Goal: Information Seeking & Learning: Learn about a topic

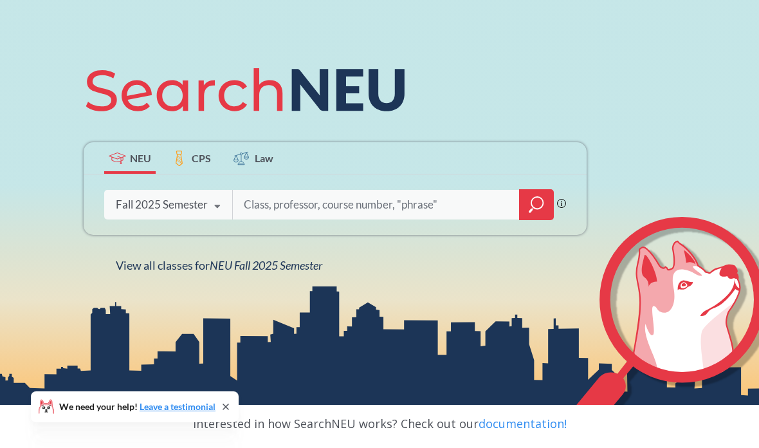
scroll to position [124, 0]
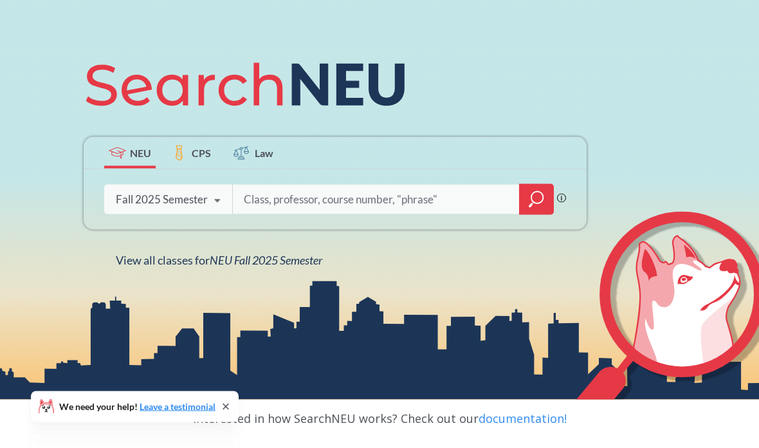
click at [306, 213] on input "search" at bounding box center [375, 199] width 267 height 27
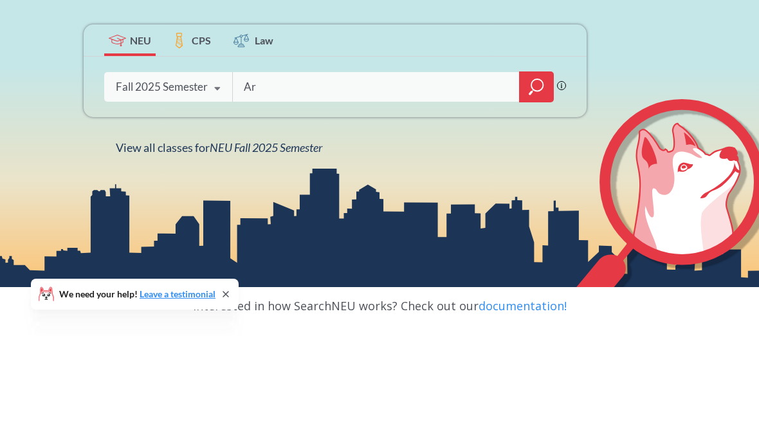
type input "A"
type input "UX"
click at [552, 184] on div at bounding box center [536, 199] width 35 height 31
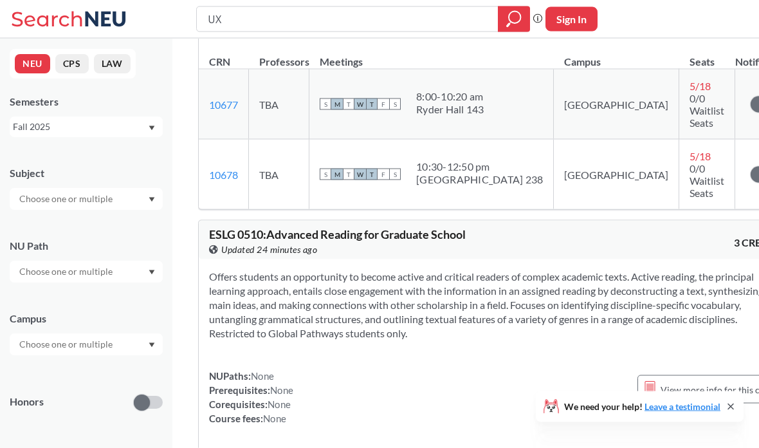
scroll to position [2404, 0]
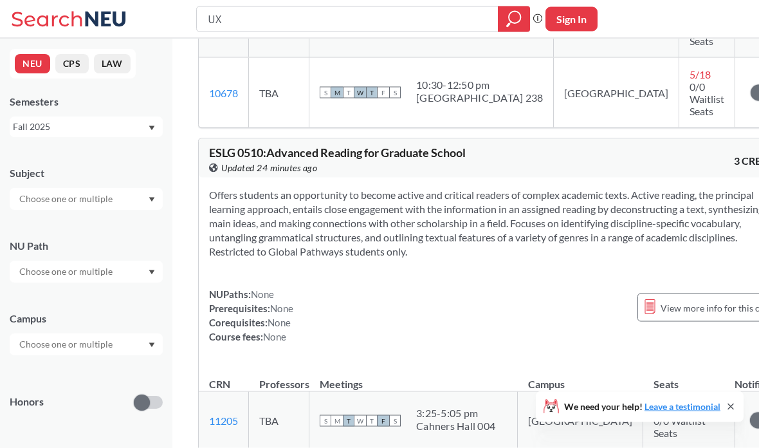
click at [406, 21] on input "UX" at bounding box center [347, 19] width 282 height 22
type input "U"
type input "Design"
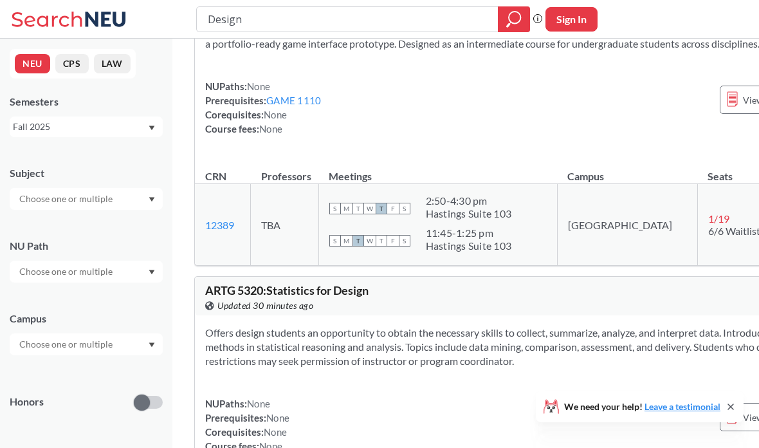
scroll to position [4583, 4]
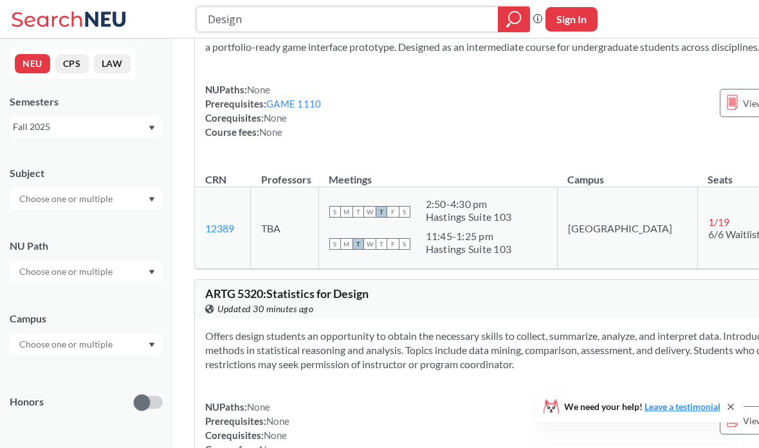
click at [422, 9] on input "Design" at bounding box center [347, 19] width 282 height 22
click at [426, 29] on input "Design" at bounding box center [347, 19] width 282 height 22
click at [427, 30] on div "Design" at bounding box center [363, 19] width 334 height 26
click at [405, 30] on input "Design" at bounding box center [347, 19] width 282 height 22
type input "Discrete"
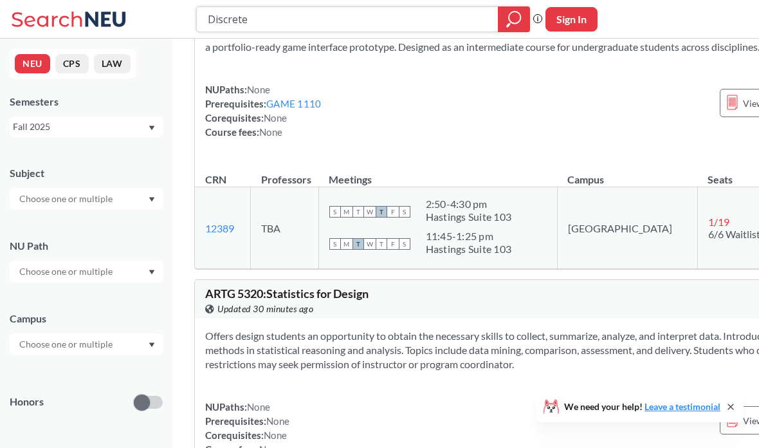
click at [512, 20] on icon "magnifying glass" at bounding box center [513, 19] width 15 height 18
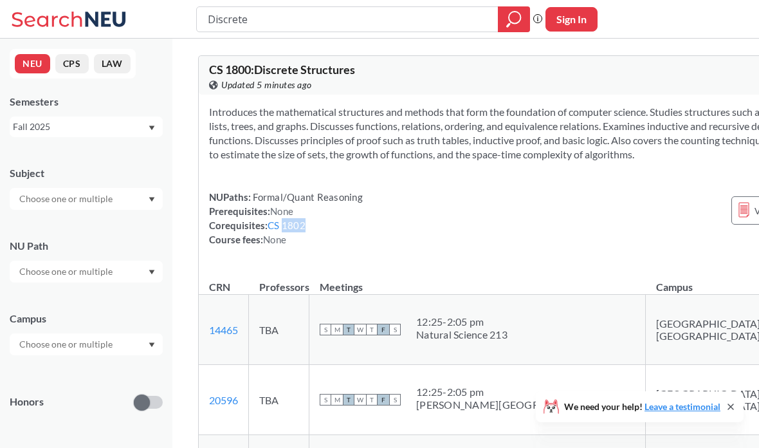
click at [375, 267] on div "Introduces the mathematical structures and methods that form the foundation of …" at bounding box center [543, 181] width 689 height 172
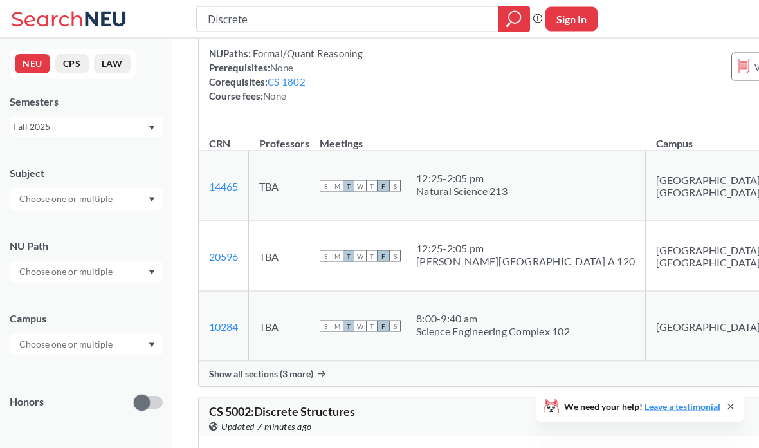
scroll to position [144, 0]
click at [252, 379] on span "Show all sections (3 more)" at bounding box center [261, 373] width 104 height 12
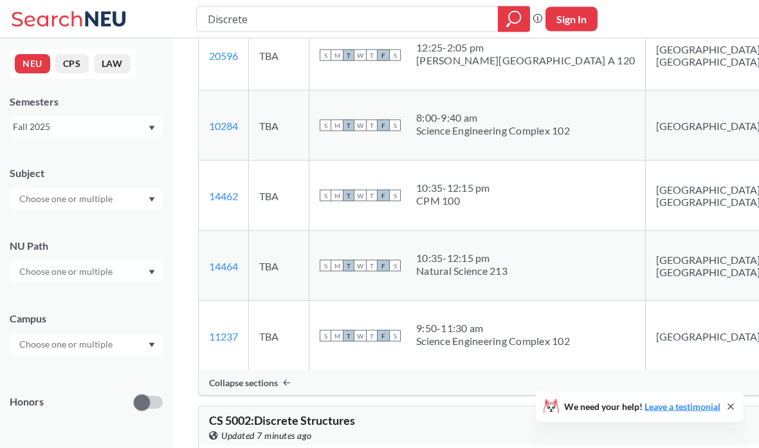
scroll to position [345, 0]
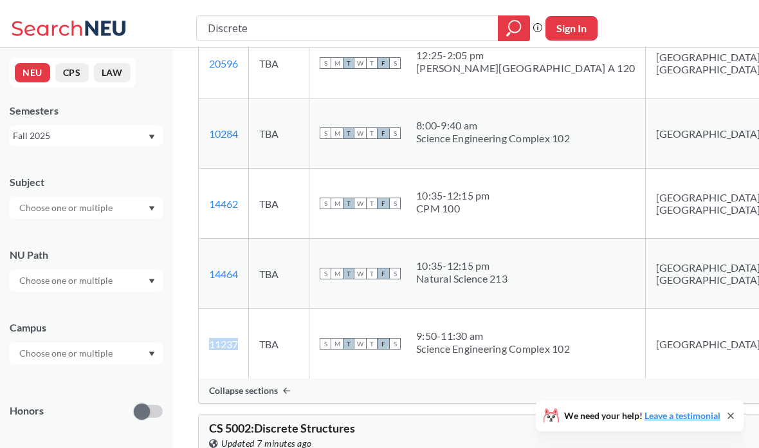
copy link "11237"
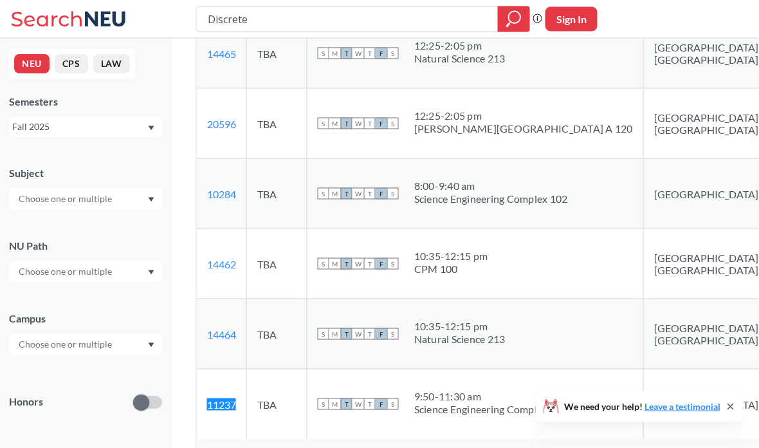
scroll to position [276, 3]
copy link "11237"
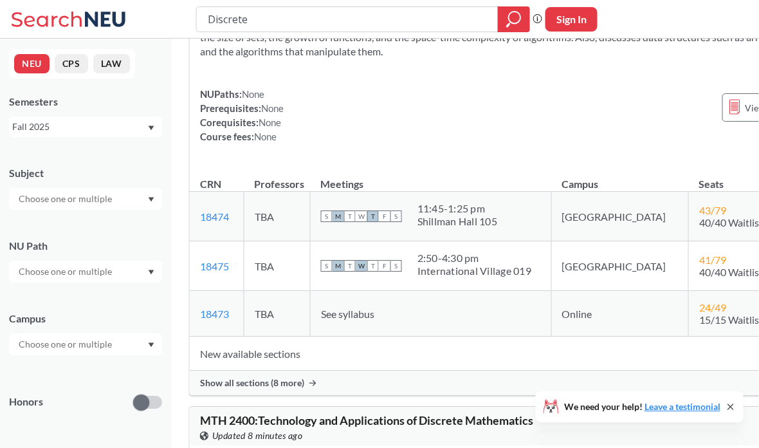
scroll to position [811, 10]
click at [698, 217] on span "43 / 79" at bounding box center [711, 210] width 27 height 12
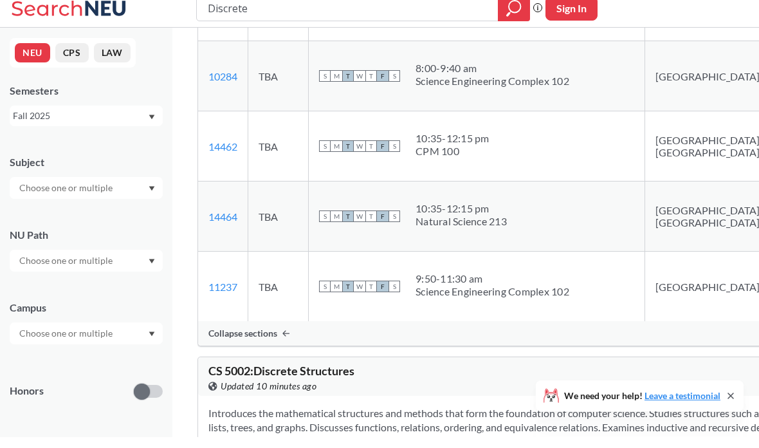
scroll to position [394, 1]
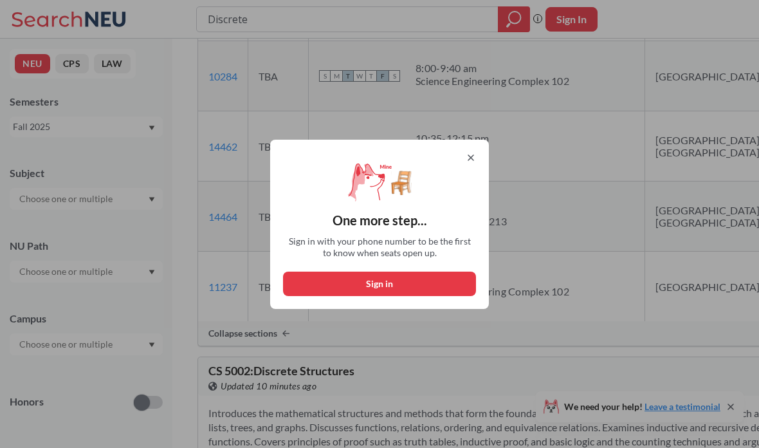
click at [732, 227] on div "One more step... Sign in with your phone number to be the first to know when se…" at bounding box center [379, 224] width 759 height 448
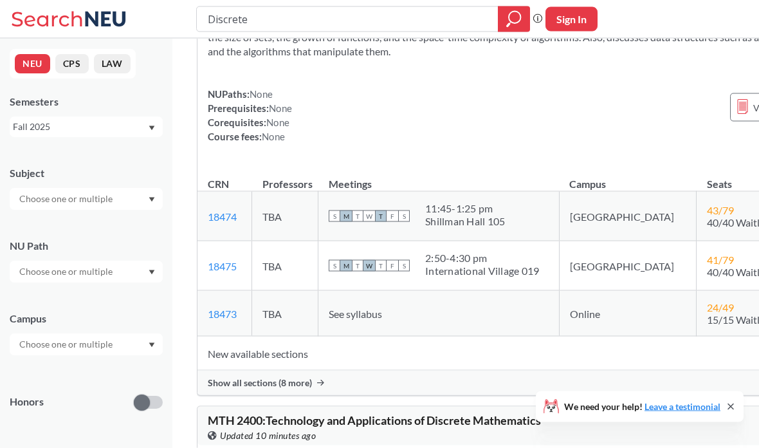
scroll to position [812, 1]
copy link "18473"
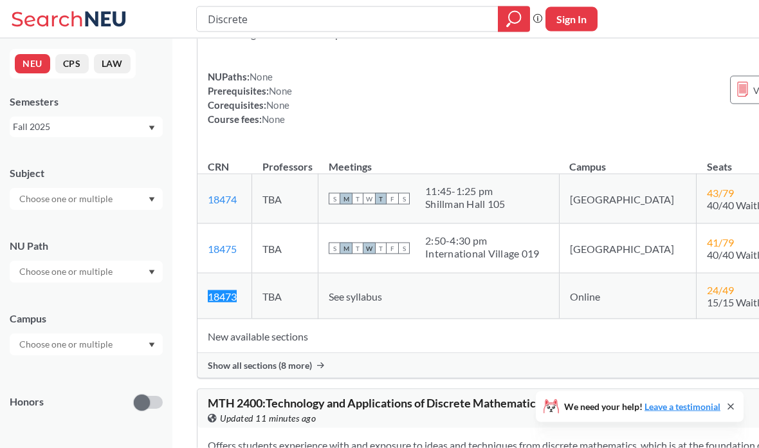
scroll to position [826, 1]
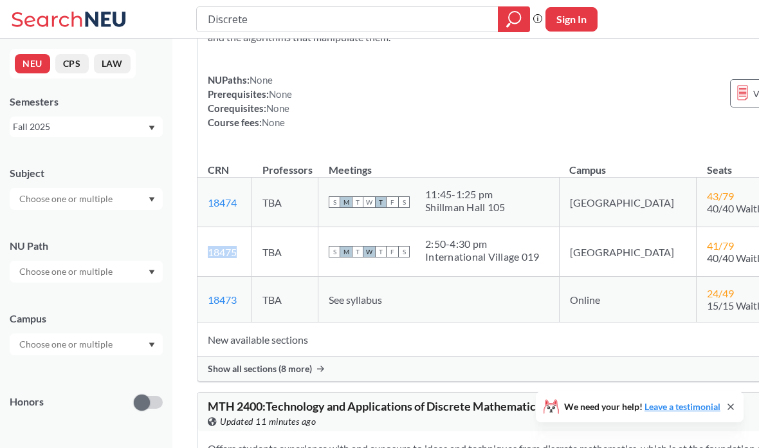
copy link "18475"
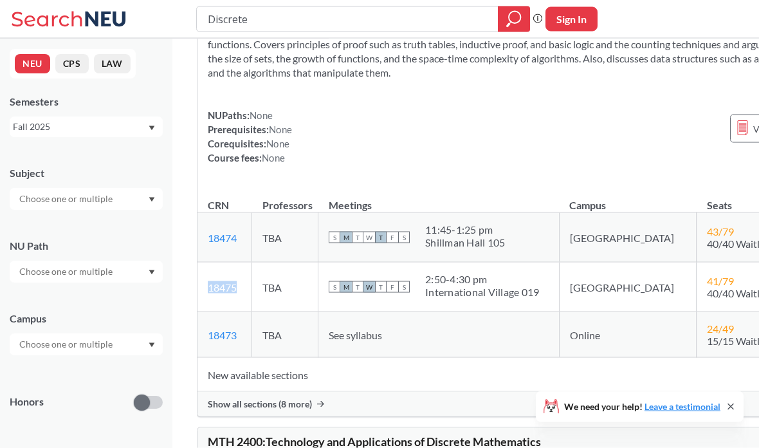
scroll to position [0, 0]
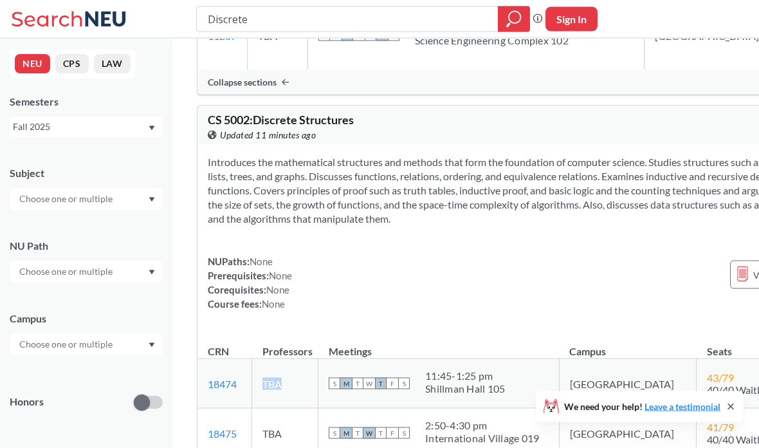
click at [494, 253] on div "Introduces the mathematical structures and methods that form the foundation of …" at bounding box center [541, 238] width 689 height 186
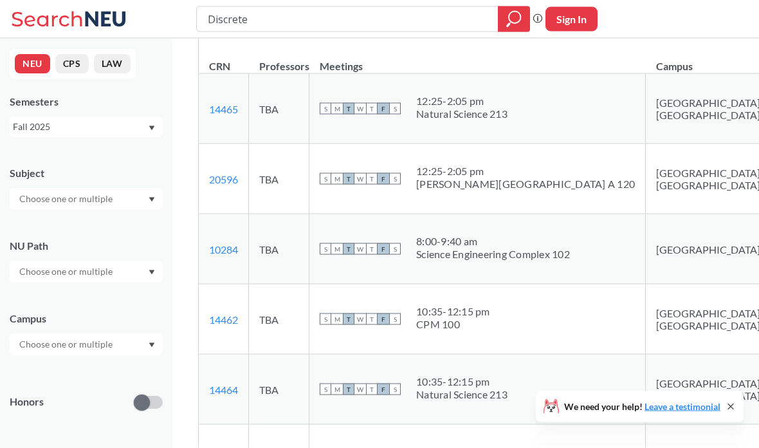
scroll to position [167, 0]
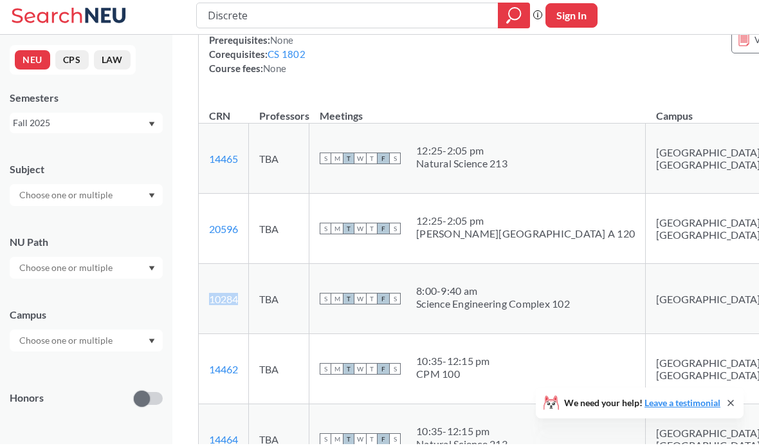
copy link "10284"
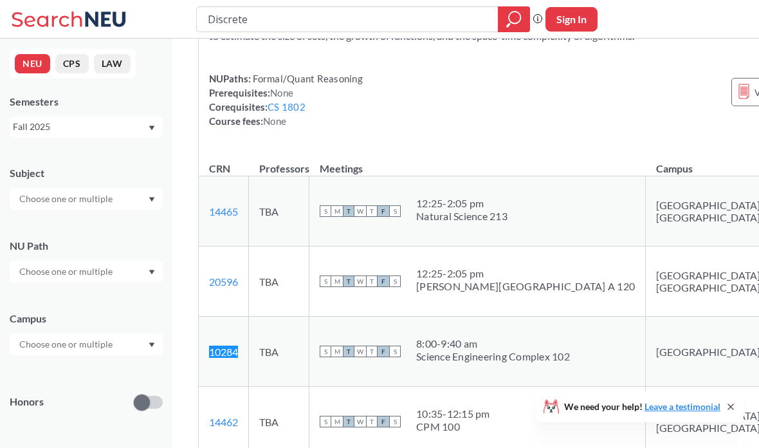
scroll to position [0, 0]
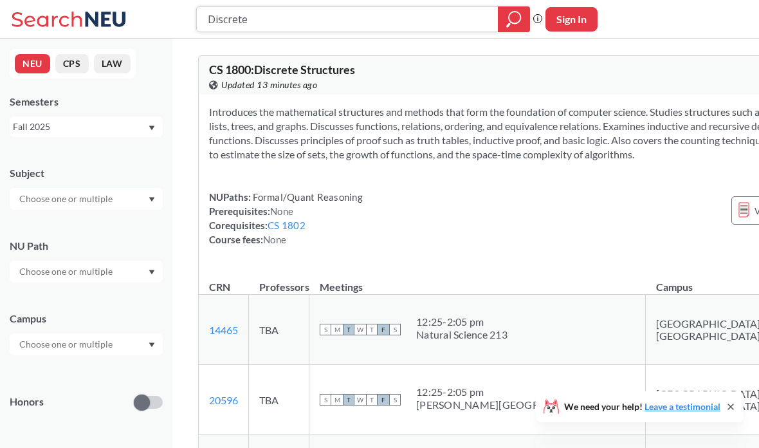
click at [427, 21] on input "Discrete" at bounding box center [347, 19] width 282 height 22
type input "Databases"
click at [516, 22] on icon "magnifying glass" at bounding box center [513, 19] width 15 height 18
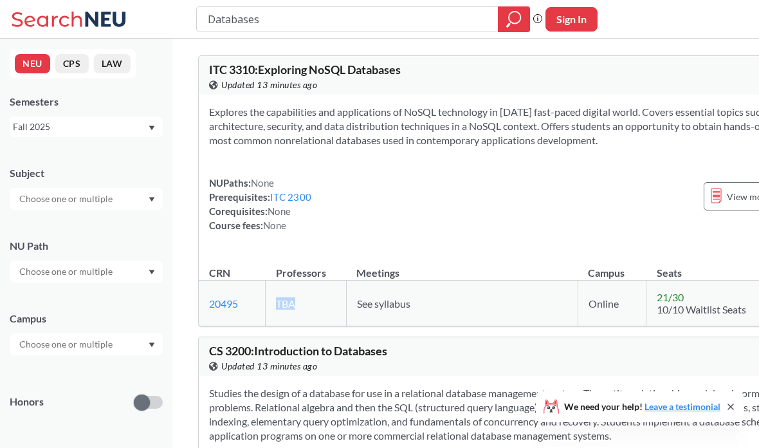
click at [368, 215] on div "NUPaths: None Prerequisites: ITC 2300 Corequisites: None Course fees: None View…" at bounding box center [529, 204] width 641 height 57
click at [297, 203] on link "ITC 2300" at bounding box center [290, 197] width 41 height 12
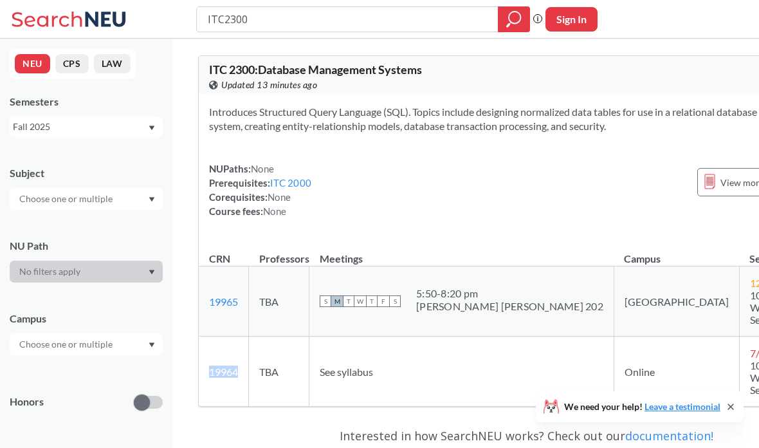
click at [303, 188] on link "ITC 2000" at bounding box center [290, 183] width 41 height 12
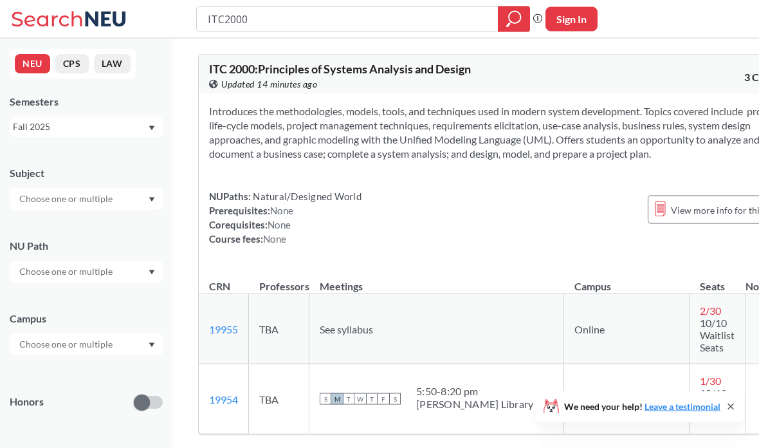
scroll to position [1, 0]
click at [413, 294] on th "Meetings" at bounding box center [436, 280] width 255 height 28
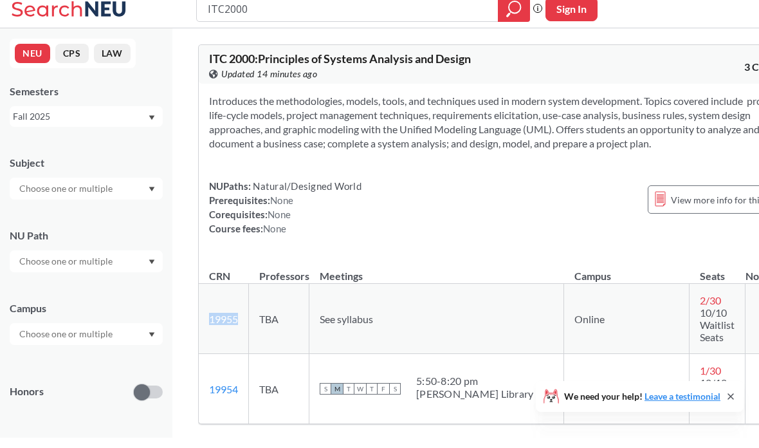
copy link "19955"
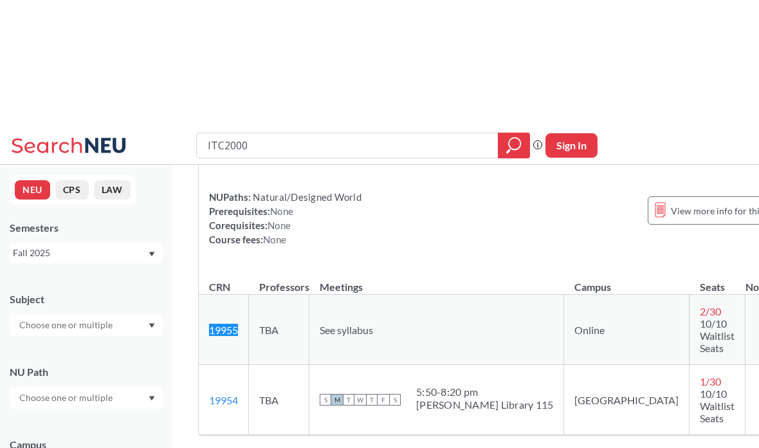
scroll to position [0, 0]
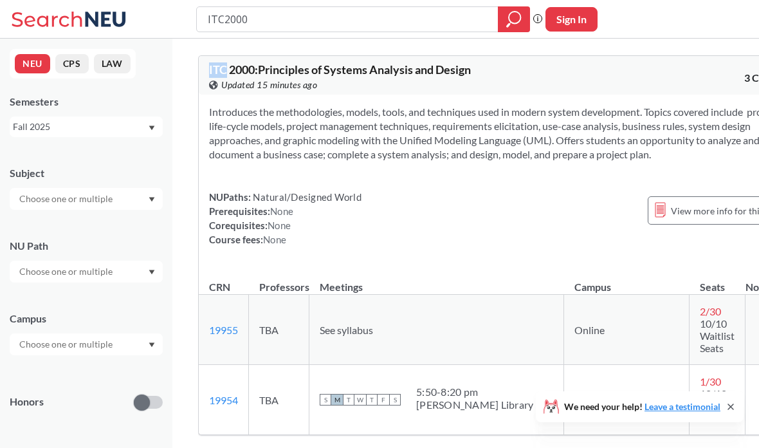
copy span "ITC"
copy span "2000"
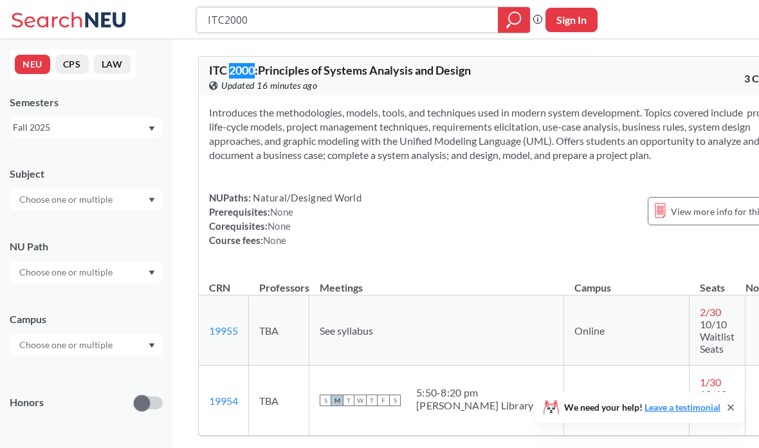
click at [415, 23] on input "ITC2000" at bounding box center [347, 19] width 282 height 22
click at [440, 23] on input "ITC2000" at bounding box center [347, 19] width 282 height 22
click at [440, 22] on input "ITC2000" at bounding box center [347, 19] width 282 height 22
type input "Databases"
click at [512, 15] on icon "magnifying glass" at bounding box center [513, 19] width 15 height 18
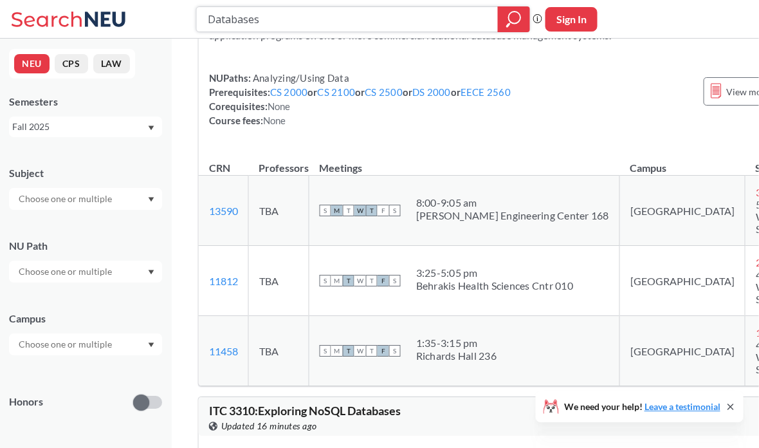
scroll to position [118, 0]
copy link "11458"
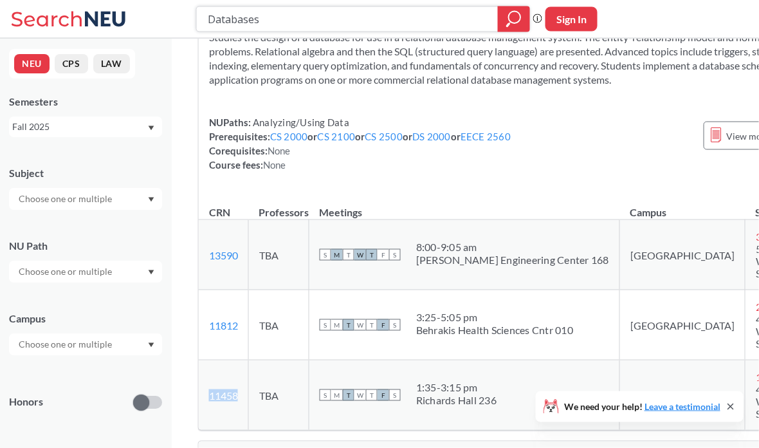
scroll to position [75, 1]
click at [285, 410] on td "TBA" at bounding box center [278, 394] width 60 height 70
copy td "11458 View this section on Banner."
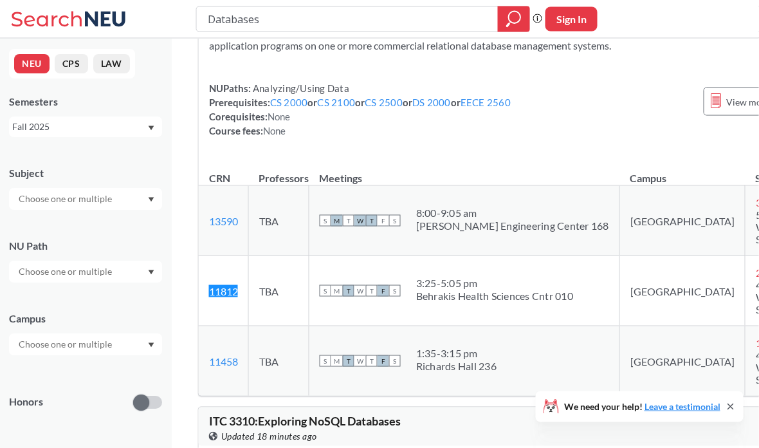
scroll to position [109, 1]
click at [429, 21] on input "Databases" at bounding box center [347, 19] width 282 height 22
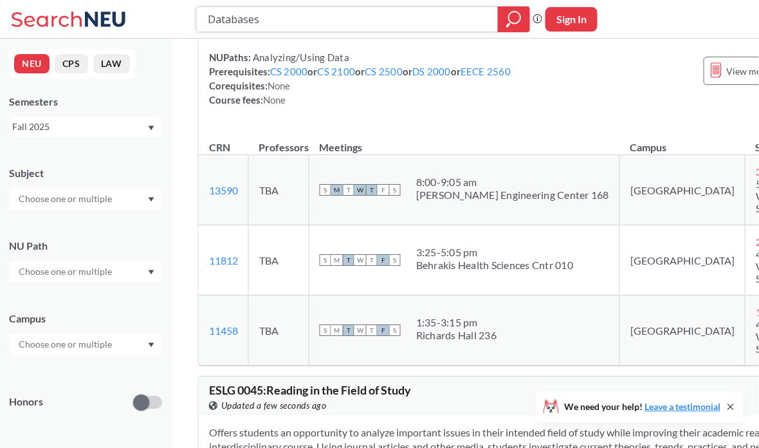
scroll to position [421, 1]
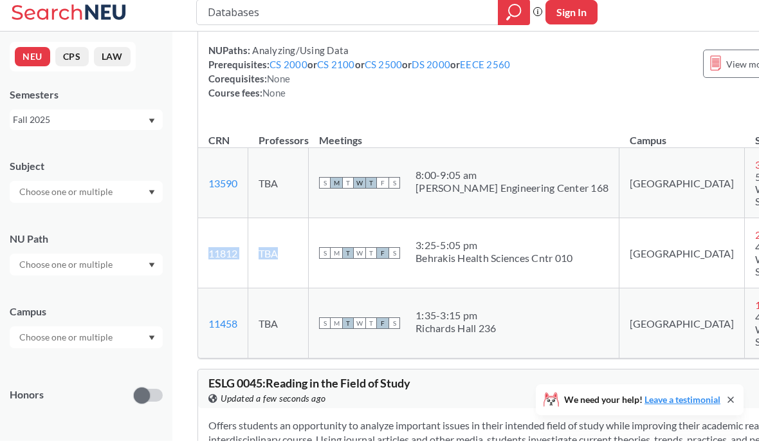
click at [285, 336] on td "TBA" at bounding box center [278, 330] width 60 height 70
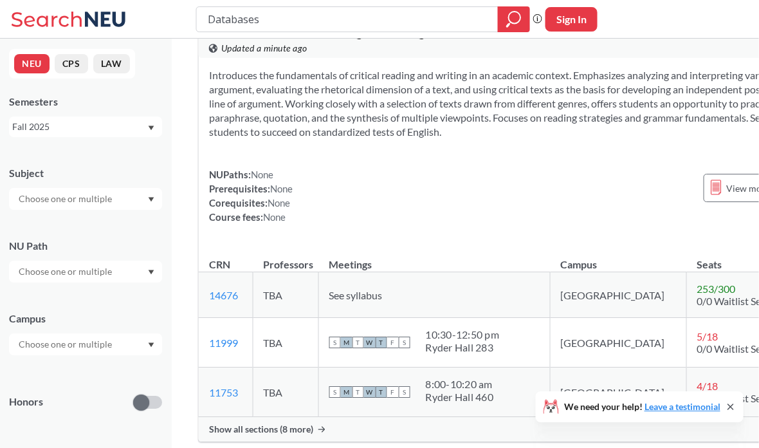
scroll to position [1714, 0]
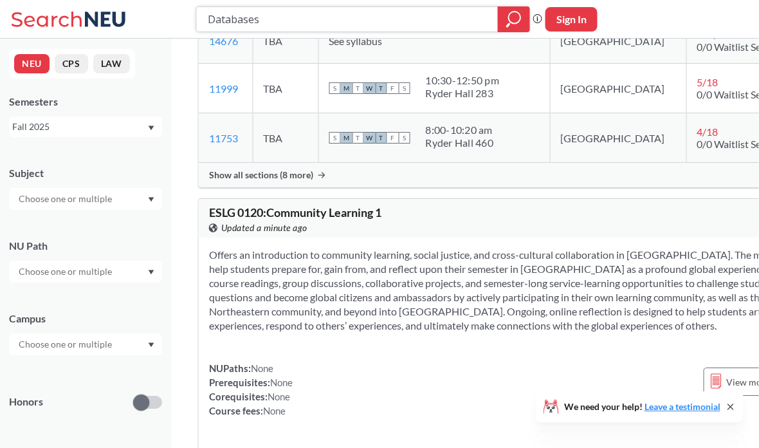
click at [455, 23] on input "Databases" at bounding box center [347, 19] width 282 height 22
click at [439, 21] on input "Databases" at bounding box center [347, 19] width 282 height 22
click at [438, 21] on input "Databases" at bounding box center [347, 19] width 282 height 22
type input "Discrete"
click at [506, 26] on icon "magnifying glass" at bounding box center [513, 19] width 15 height 18
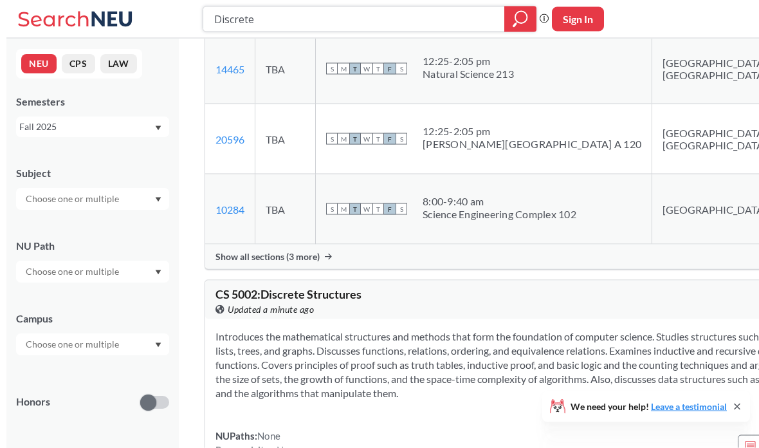
scroll to position [232, 0]
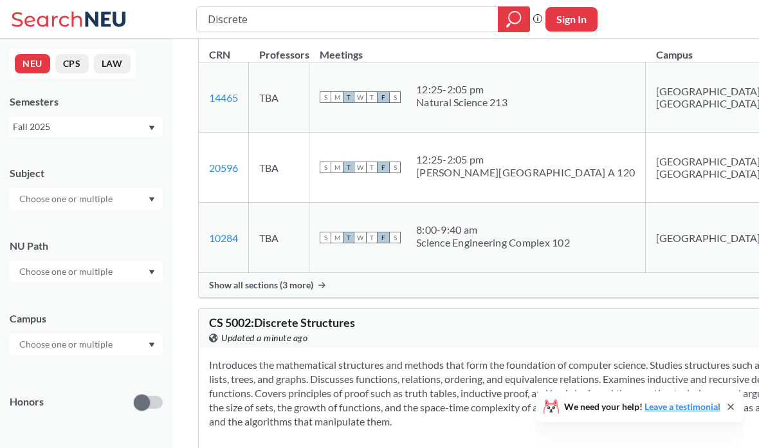
click at [302, 291] on span "Show all sections (3 more)" at bounding box center [261, 285] width 104 height 12
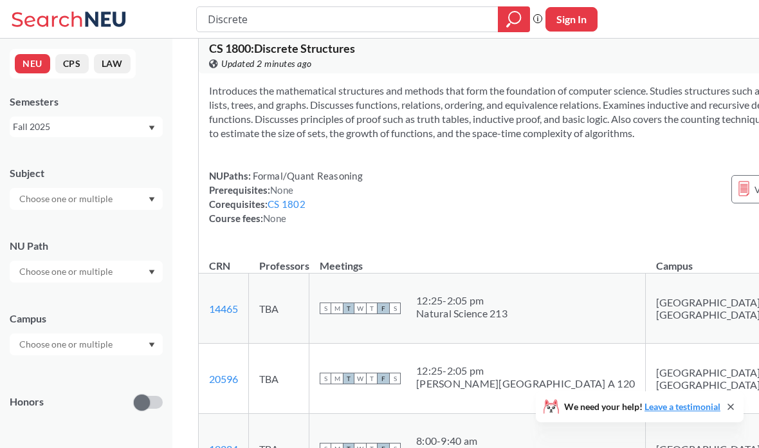
scroll to position [0, 0]
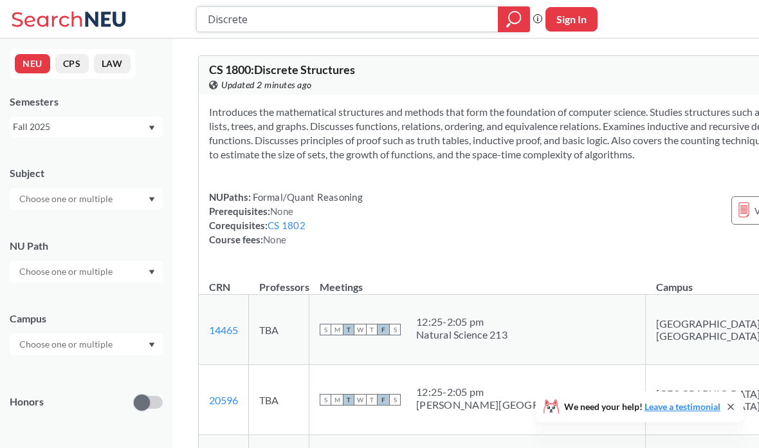
click at [320, 27] on input "Discrete" at bounding box center [347, 19] width 282 height 22
click at [306, 22] on input "Discrete" at bounding box center [347, 19] width 282 height 22
click at [306, 21] on input "Discrete" at bounding box center [347, 19] width 282 height 22
type input "1802"
click at [507, 20] on icon "magnifying glass" at bounding box center [513, 19] width 15 height 18
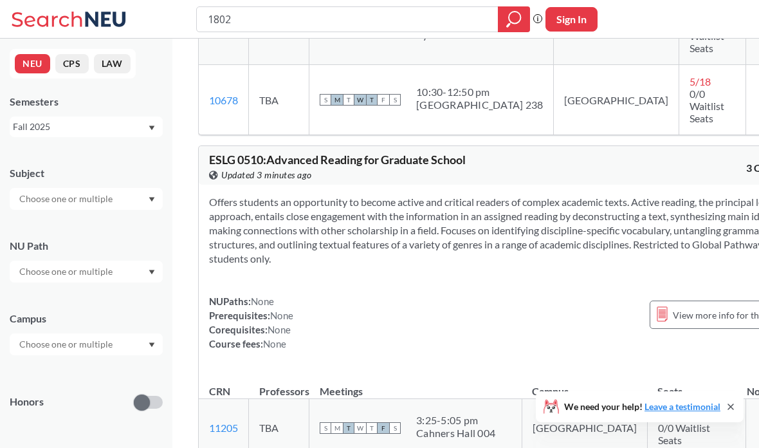
scroll to position [3152, 0]
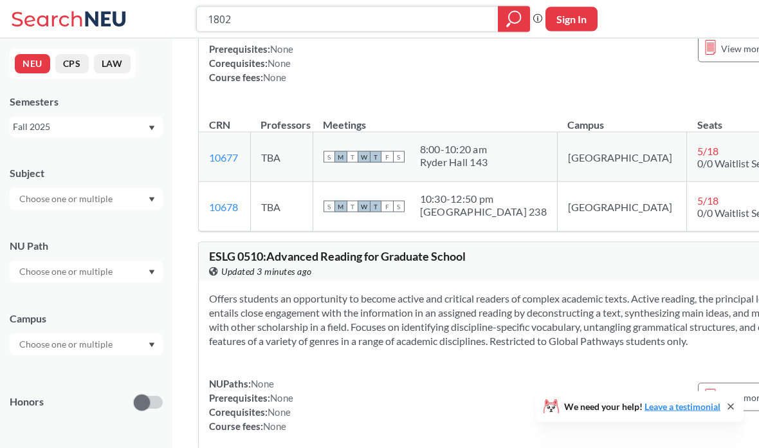
click at [426, 26] on input "1802" at bounding box center [347, 19] width 282 height 22
type input "1"
type input "App"
click at [506, 28] on div at bounding box center [514, 19] width 32 height 26
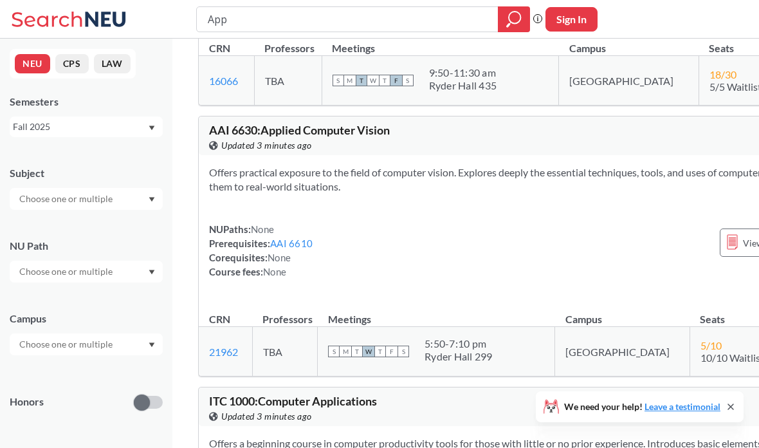
scroll to position [1479, 0]
click at [297, 248] on link "AAI 6610" at bounding box center [291, 243] width 42 height 12
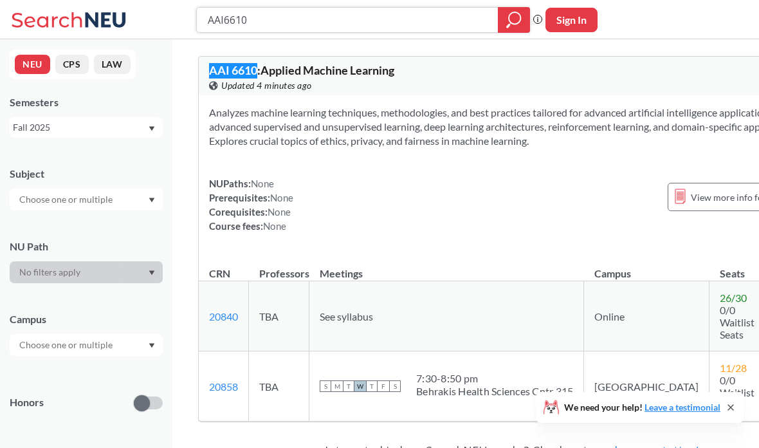
click at [446, 14] on input "AAI6610" at bounding box center [347, 19] width 282 height 22
click at [418, 15] on input "AAI6610" at bounding box center [347, 19] width 282 height 22
click at [418, 14] on input "AAI6610" at bounding box center [347, 19] width 282 height 22
click at [419, 25] on input "AAI6610" at bounding box center [347, 19] width 282 height 22
click at [418, 24] on input "AAI6610" at bounding box center [347, 19] width 282 height 22
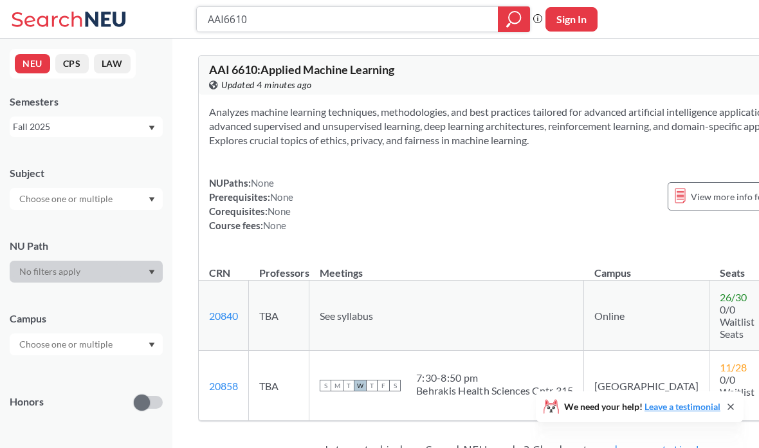
click at [414, 24] on input "AAI6610" at bounding box center [347, 19] width 282 height 22
click at [414, 23] on input "AAI6610" at bounding box center [347, 19] width 282 height 22
type input "Web"
click at [513, 19] on icon "magnifying glass" at bounding box center [513, 19] width 15 height 18
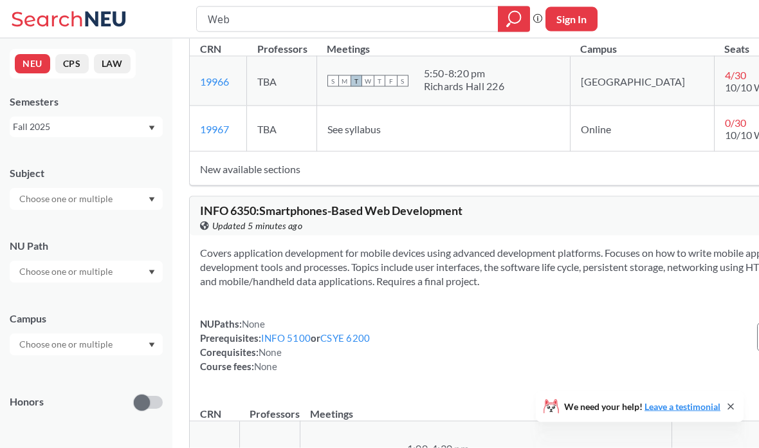
scroll to position [1517, 0]
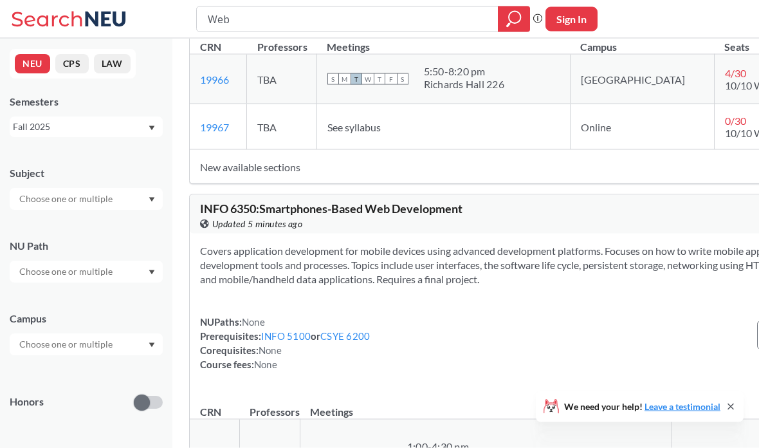
click at [408, 286] on section "Covers application development for mobile devices using advanced development pl…" at bounding box center [551, 265] width 703 height 42
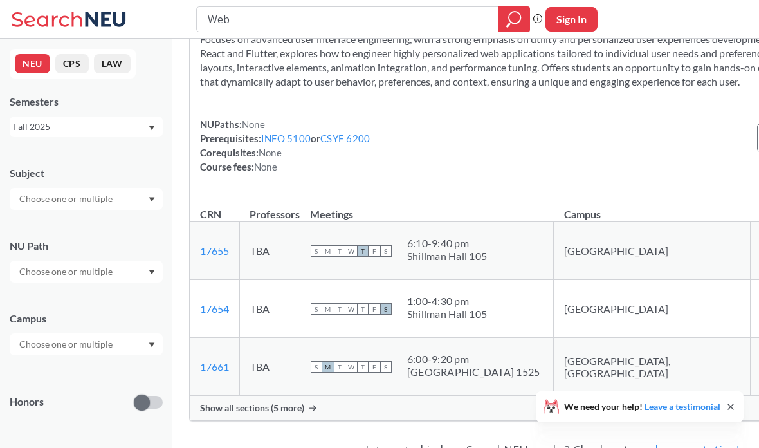
scroll to position [2867, 0]
click at [276, 145] on link "INFO 5100" at bounding box center [286, 140] width 50 height 12
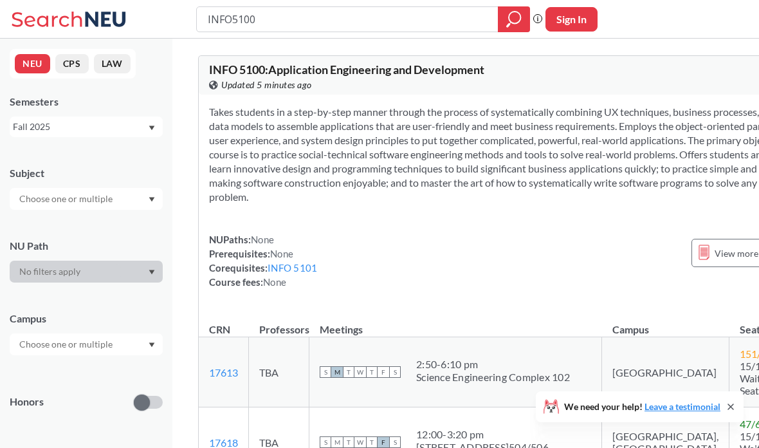
click at [301, 273] on link "INFO 5101" at bounding box center [292, 268] width 50 height 12
type input "INFO5100"
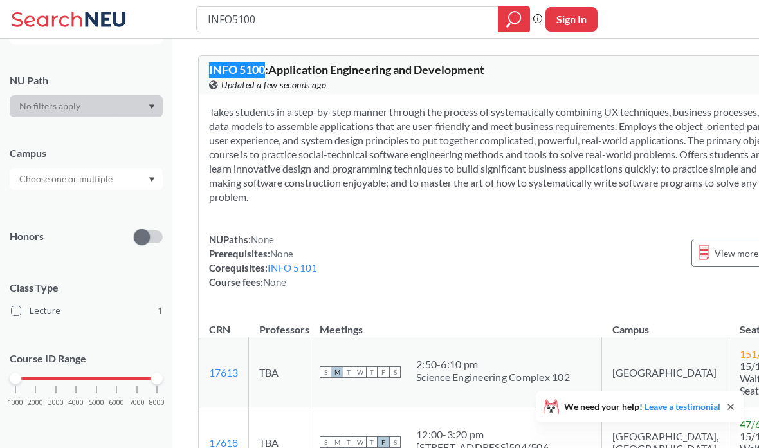
scroll to position [174, 0]
click at [465, 23] on input "INFO5100" at bounding box center [347, 19] width 282 height 22
click at [428, 28] on input "INFO5100" at bounding box center [347, 19] width 282 height 22
click at [429, 30] on div "INFO5100" at bounding box center [363, 19] width 334 height 26
click at [417, 24] on input "INFO5100" at bounding box center [347, 19] width 282 height 22
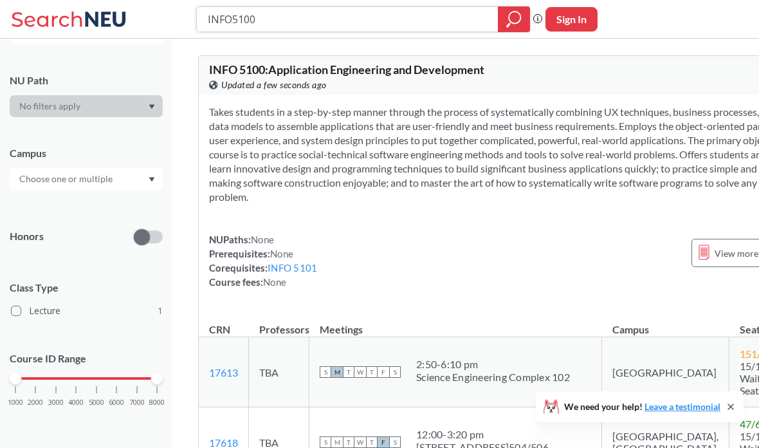
click at [388, 22] on input "INFO5100" at bounding box center [347, 19] width 282 height 22
click at [388, 21] on input "INFO5100" at bounding box center [347, 19] width 282 height 22
click at [383, 19] on input "INFO5100" at bounding box center [347, 19] width 282 height 22
click at [503, 19] on div at bounding box center [514, 19] width 32 height 26
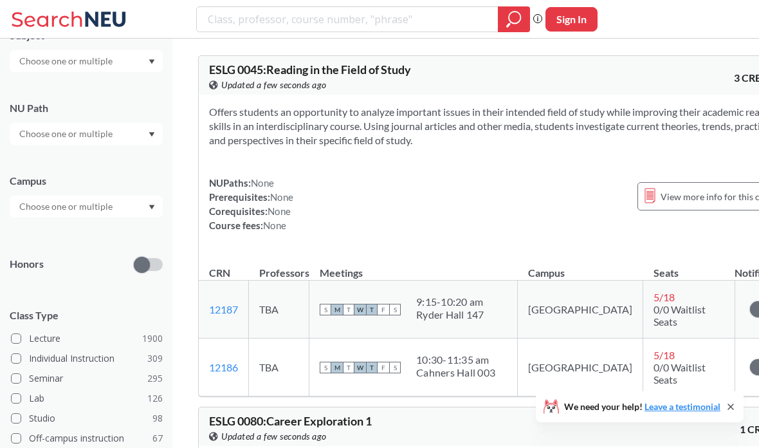
scroll to position [150, 0]
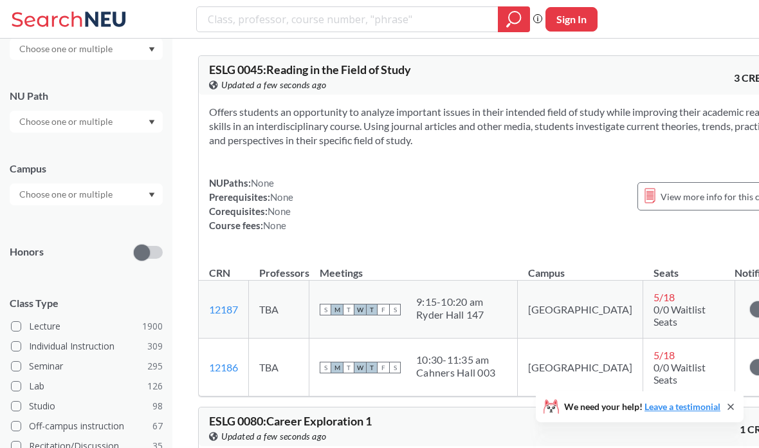
click at [114, 195] on input "text" at bounding box center [67, 193] width 108 height 15
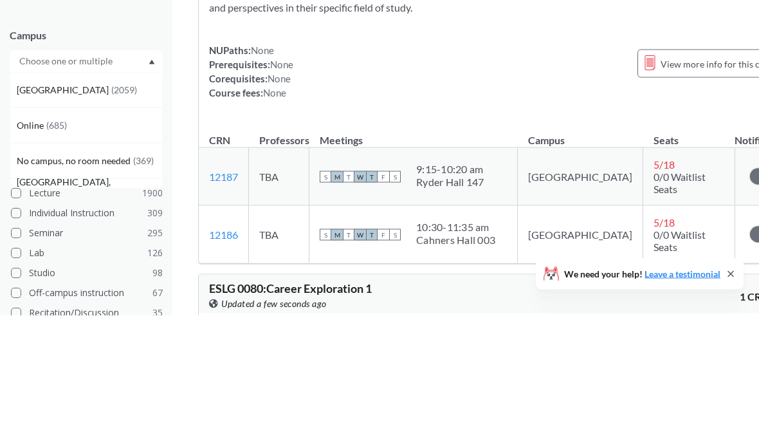
click at [130, 216] on div "[GEOGRAPHIC_DATA] ( 2059 )" at bounding box center [89, 223] width 145 height 14
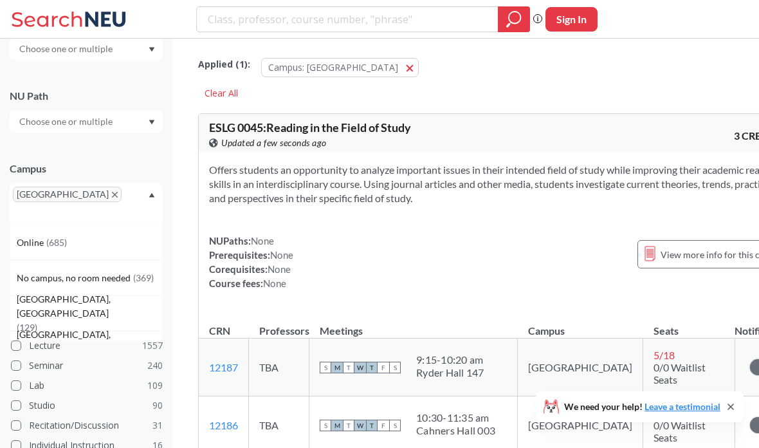
scroll to position [179, 0]
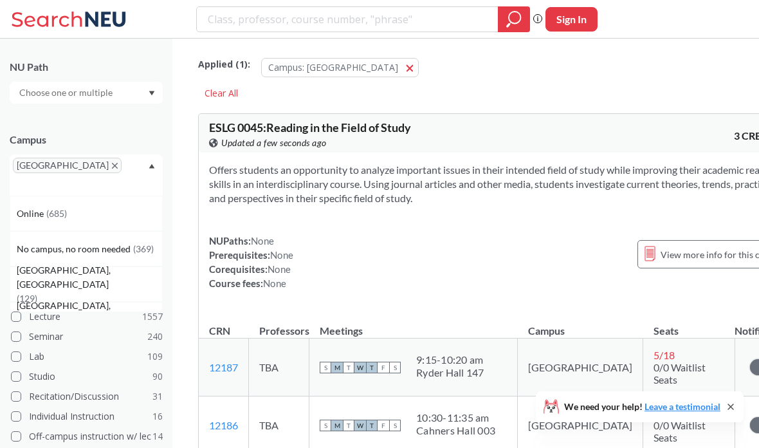
click at [158, 174] on div "[GEOGRAPHIC_DATA]" at bounding box center [86, 174] width 153 height 41
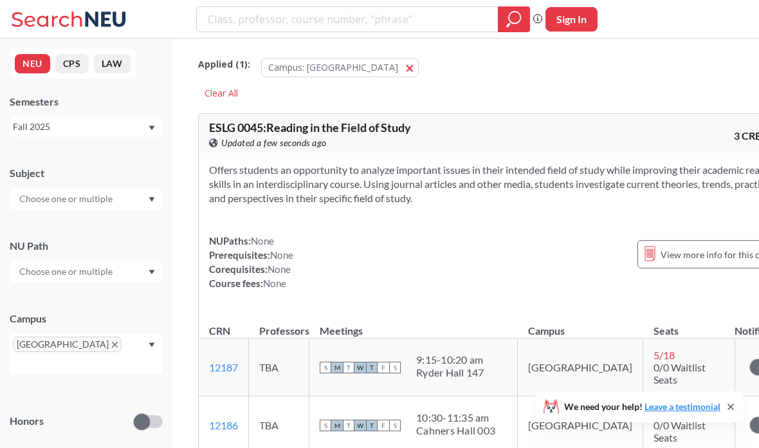
scroll to position [0, 0]
click at [152, 202] on div at bounding box center [86, 199] width 153 height 22
click at [140, 199] on div at bounding box center [86, 199] width 153 height 22
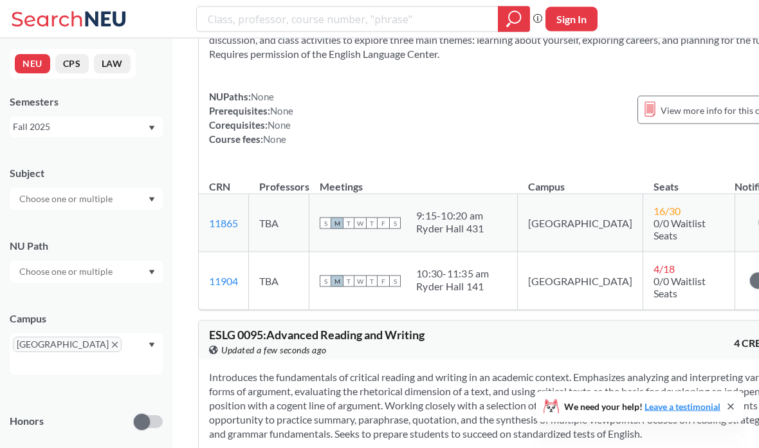
scroll to position [525, 0]
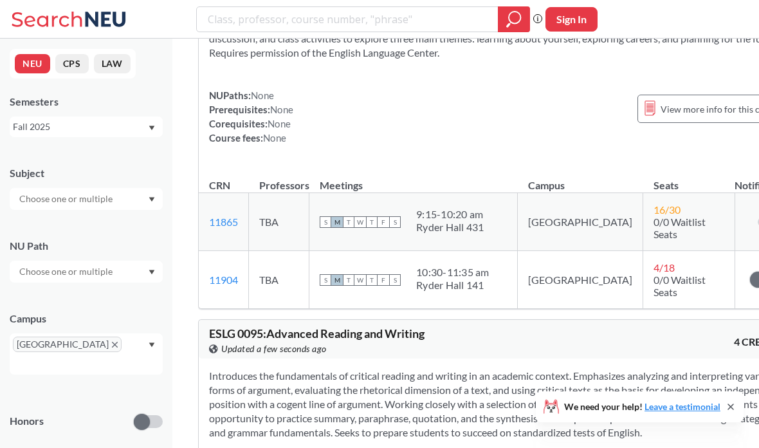
click at [107, 279] on input "text" at bounding box center [67, 271] width 108 height 15
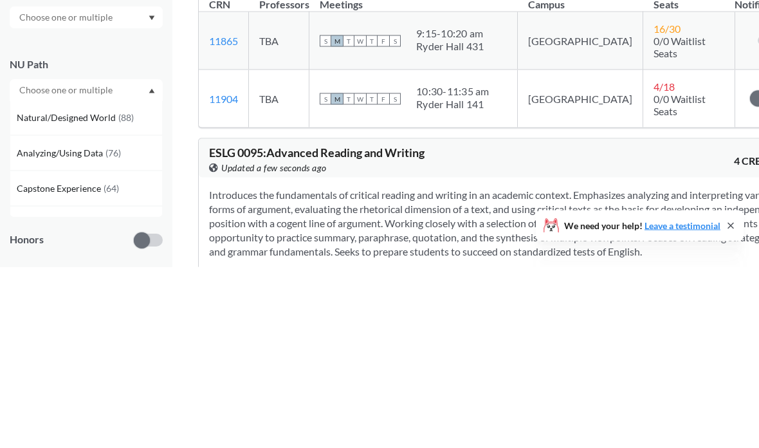
scroll to position [181, 0]
click at [147, 260] on div at bounding box center [86, 271] width 153 height 22
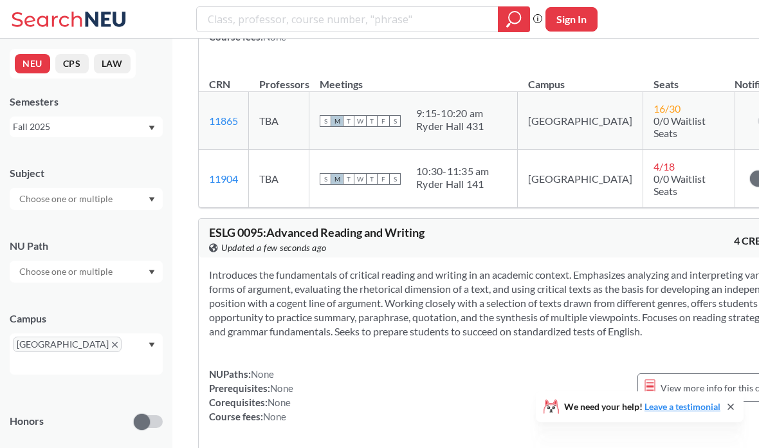
scroll to position [619, 0]
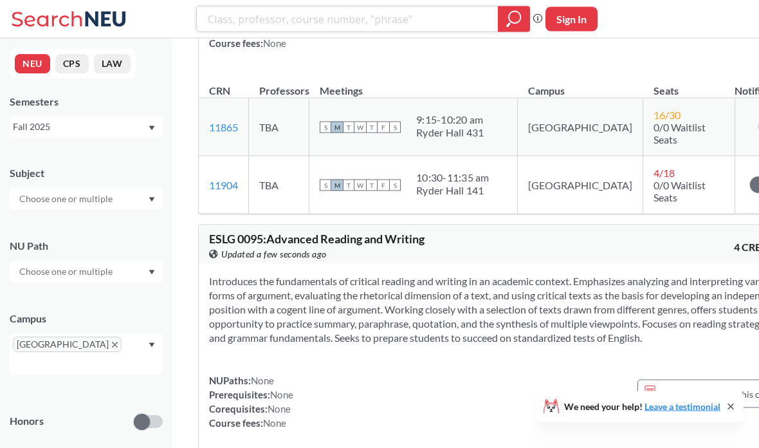
click at [420, 20] on input "search" at bounding box center [347, 19] width 282 height 22
type input "Art"
click at [513, 22] on icon "magnifying glass" at bounding box center [513, 19] width 15 height 18
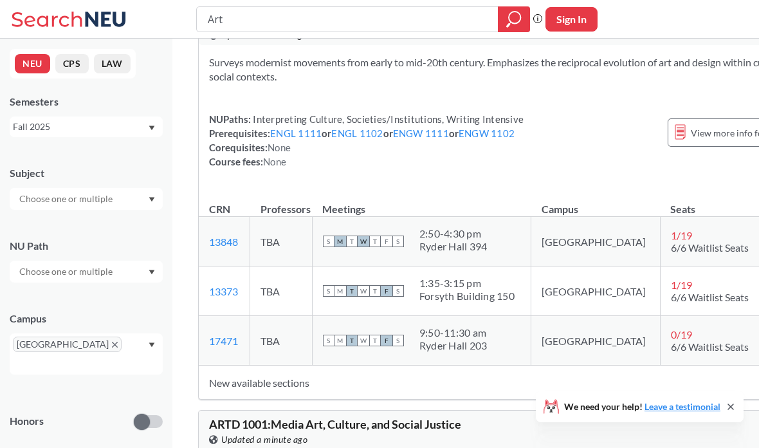
scroll to position [1105, 0]
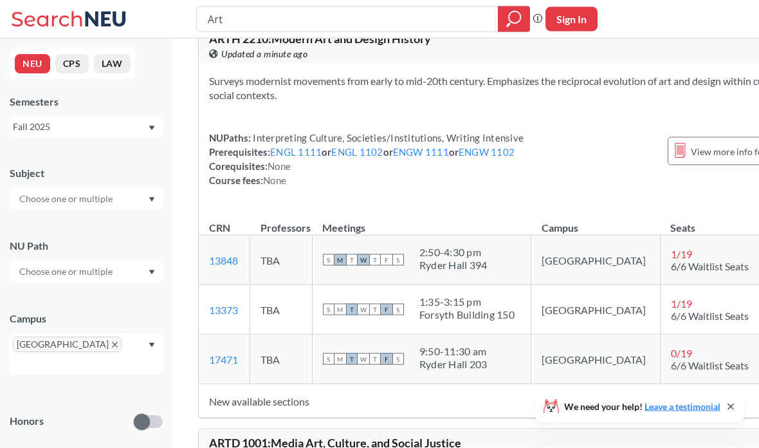
click at [431, 12] on input "Art" at bounding box center [347, 19] width 282 height 22
type input "A"
type input "Macro"
click at [516, 21] on icon "magnifying glass" at bounding box center [513, 19] width 15 height 18
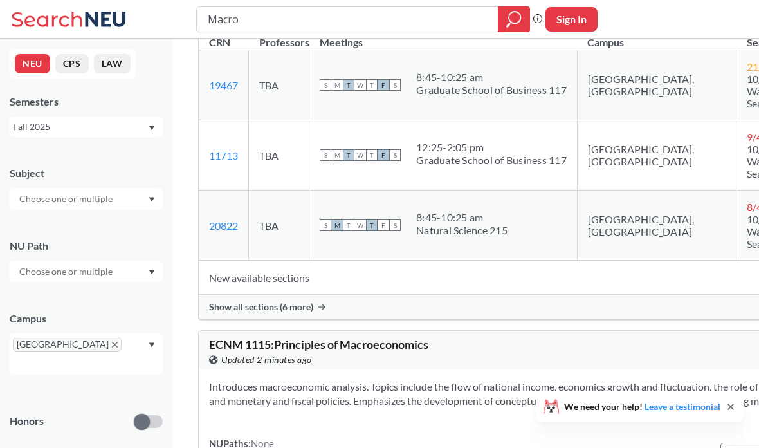
scroll to position [1139, 0]
click at [410, 24] on input "Macro" at bounding box center [347, 19] width 282 height 22
click at [433, 24] on input "Macro" at bounding box center [347, 19] width 282 height 22
click at [432, 24] on input "Macro" at bounding box center [347, 19] width 282 height 22
click at [228, 16] on input "search" at bounding box center [347, 19] width 282 height 22
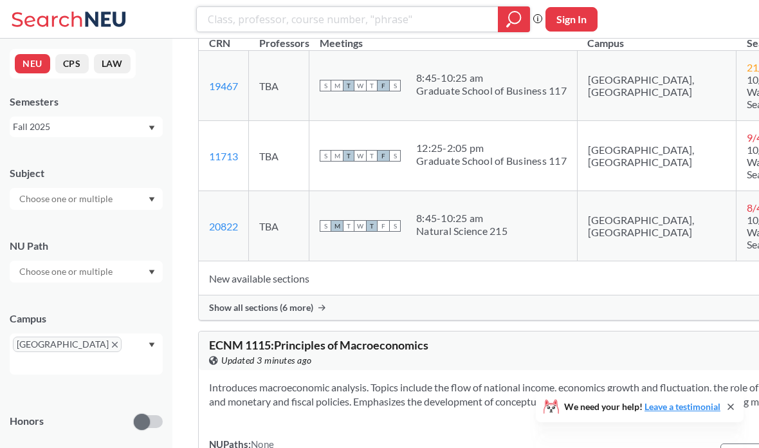
click at [237, 19] on input "search" at bounding box center [347, 19] width 282 height 22
paste input "ECON 1115"
type input "ECON 1115"
click at [516, 22] on icon "magnifying glass" at bounding box center [515, 18] width 12 height 12
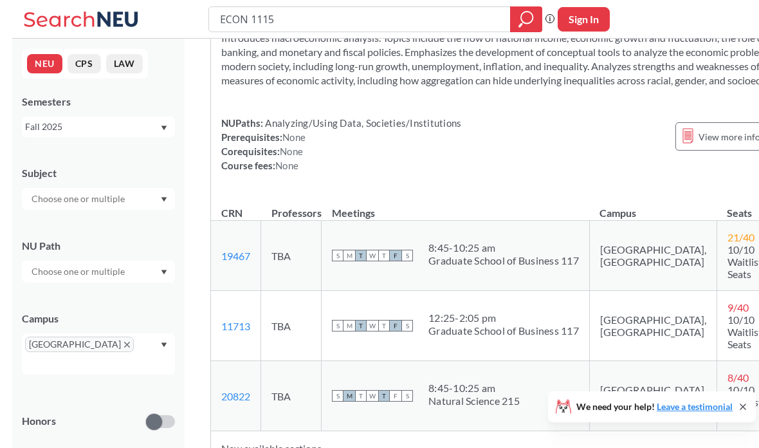
scroll to position [200, 0]
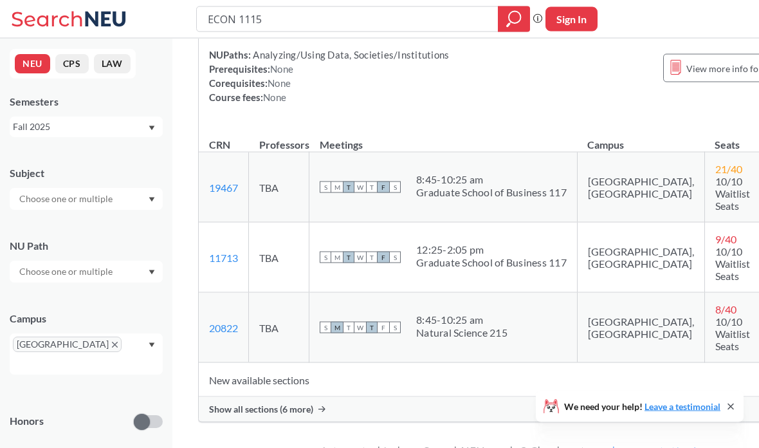
click at [284, 415] on span "Show all sections (6 more)" at bounding box center [261, 409] width 104 height 12
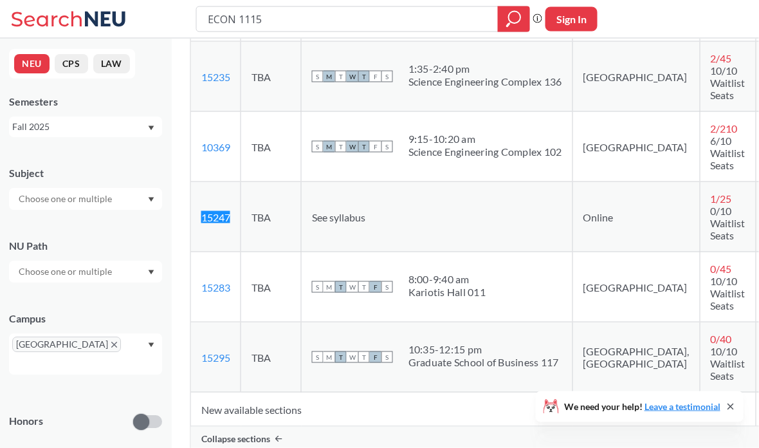
scroll to position [592, 8]
click at [311, 248] on td "See syllabus" at bounding box center [436, 216] width 271 height 70
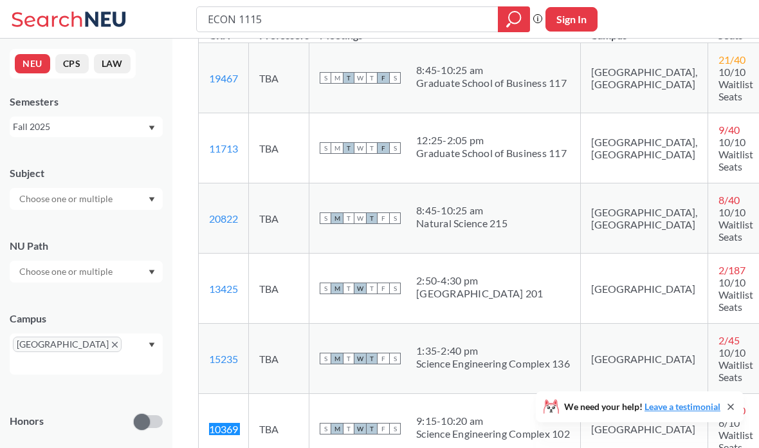
scroll to position [308, 0]
click at [446, 22] on input "ECON 1115" at bounding box center [347, 19] width 282 height 22
click at [365, 17] on input "ECON 1115" at bounding box center [347, 19] width 282 height 22
click at [359, 19] on input "ECON 1115" at bounding box center [347, 19] width 282 height 22
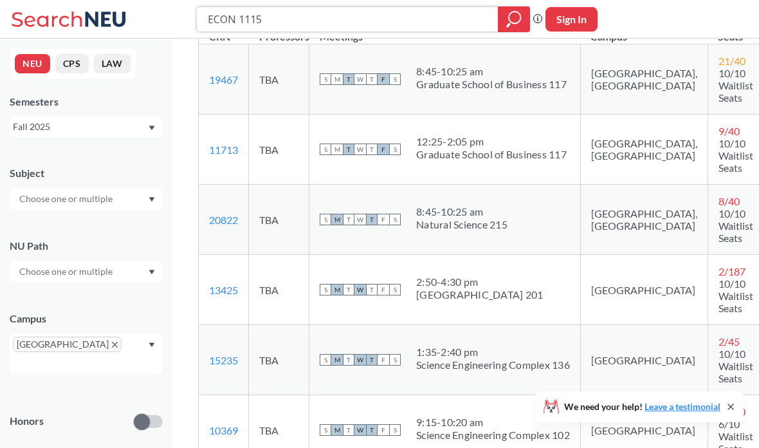
click at [359, 19] on input "ECON 1115" at bounding box center [347, 19] width 282 height 22
type input "1800 seminar"
click at [514, 14] on icon "magnifying glass" at bounding box center [513, 19] width 15 height 18
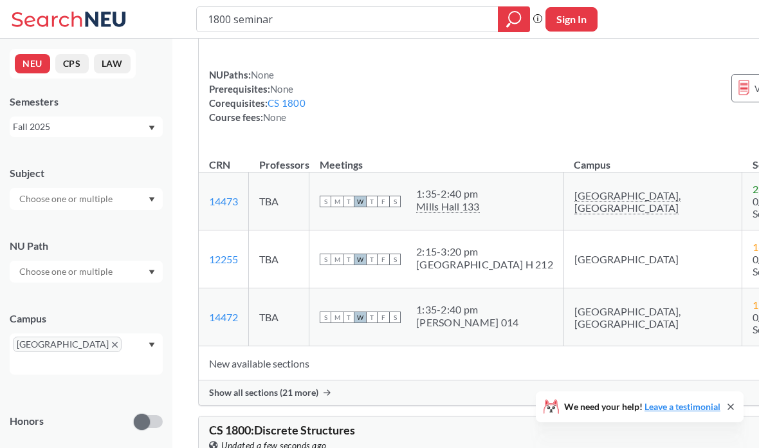
scroll to position [197, 0]
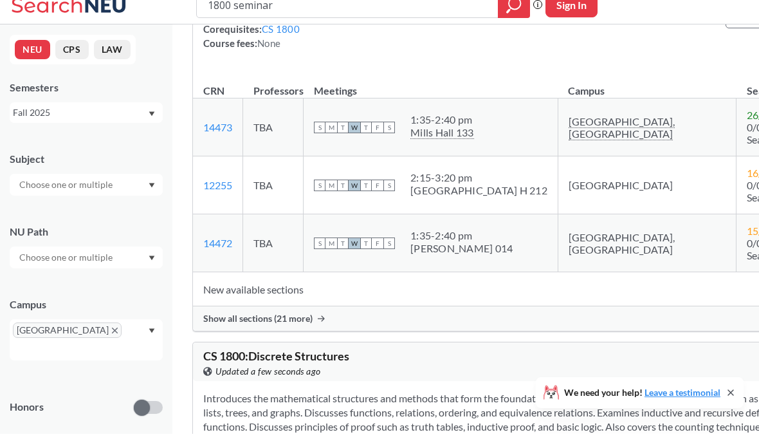
click at [307, 327] on span "Show all sections (21 more)" at bounding box center [257, 333] width 109 height 12
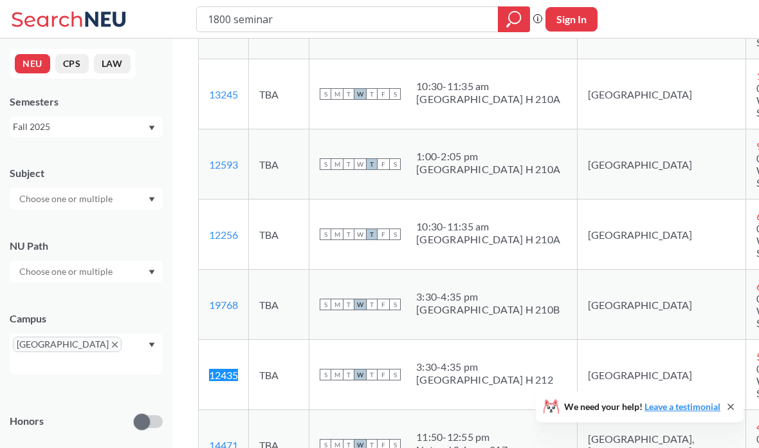
scroll to position [601, 0]
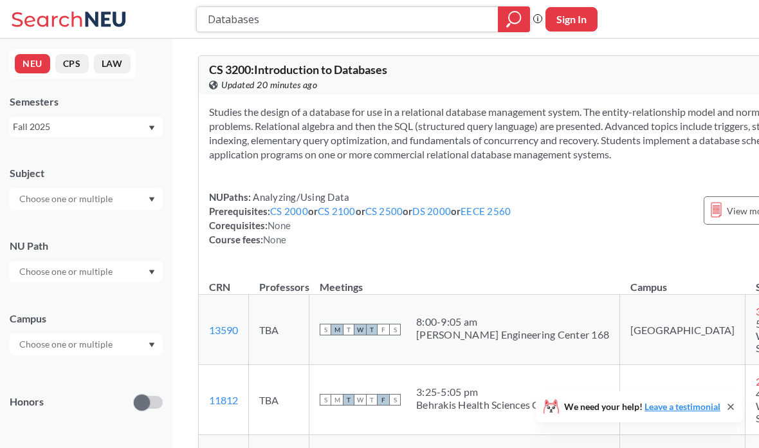
click at [372, 26] on input "Databases" at bounding box center [347, 19] width 282 height 22
click at [376, 24] on input "Databases" at bounding box center [347, 19] width 282 height 22
click at [376, 23] on input "Databases" at bounding box center [347, 19] width 282 height 22
type input "CS 2100"
click at [368, 23] on input "CS 2100" at bounding box center [347, 19] width 282 height 22
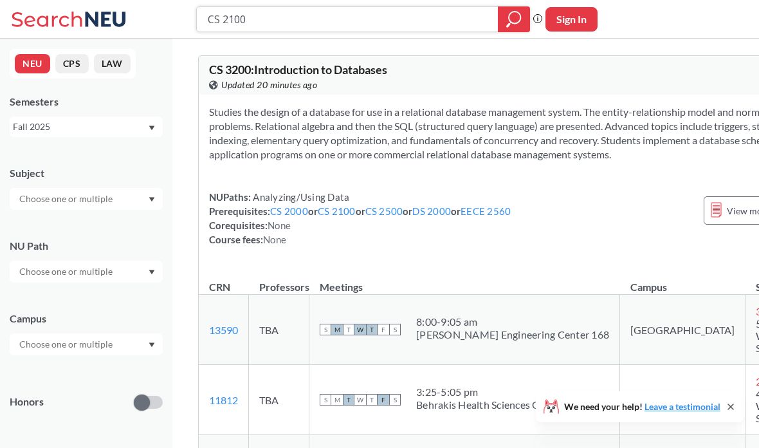
click at [507, 19] on icon "magnifying glass" at bounding box center [513, 19] width 15 height 18
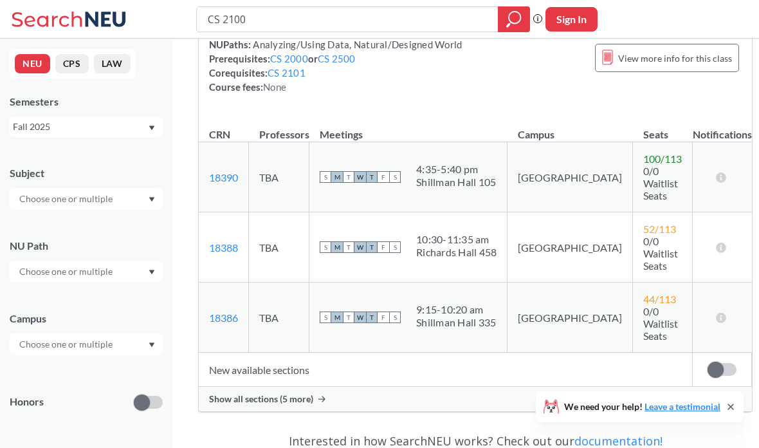
scroll to position [221, 0]
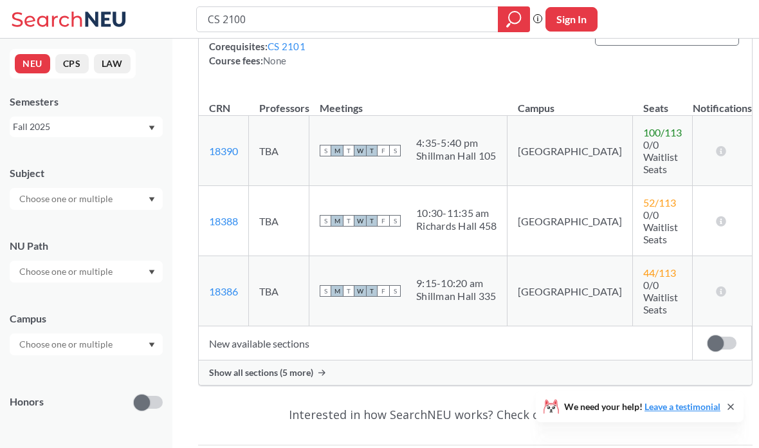
click at [325, 360] on div "Show all sections (5 more)" at bounding box center [475, 372] width 553 height 24
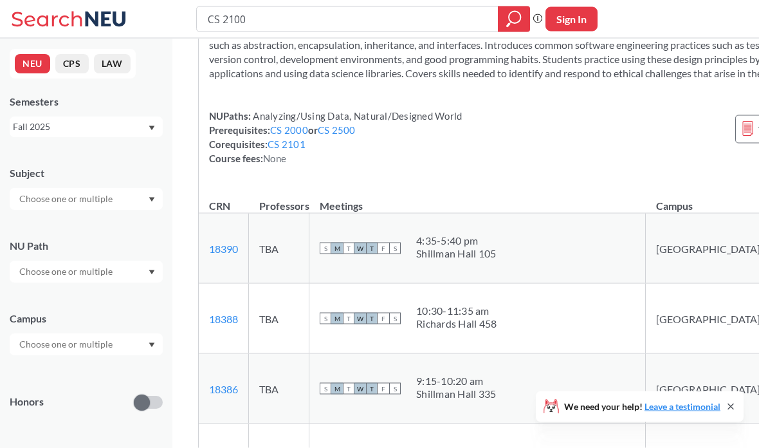
scroll to position [0, 0]
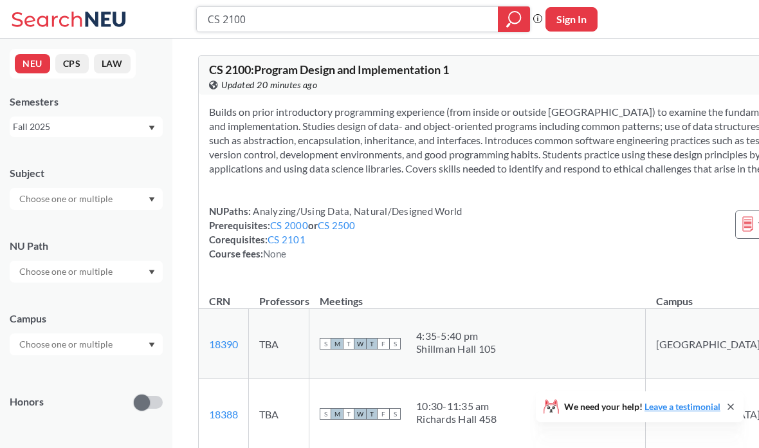
click at [348, 26] on input "CS 2100" at bounding box center [347, 19] width 282 height 22
type input "CS 2100 lab"
click at [506, 24] on icon "magnifying glass" at bounding box center [513, 19] width 15 height 18
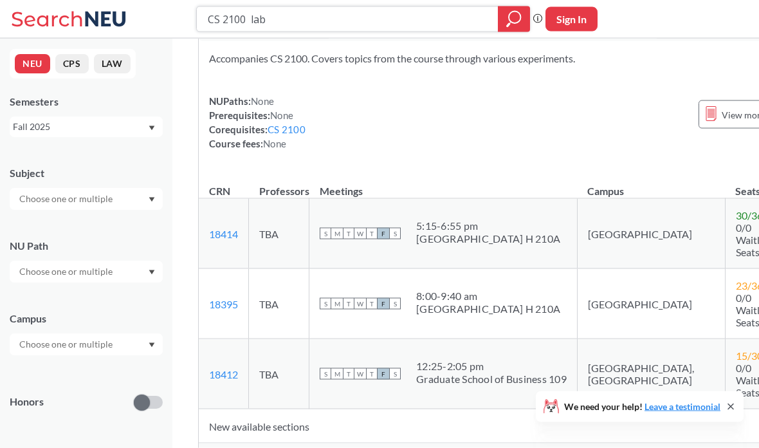
scroll to position [54, 0]
copy tr "18395 View this section on Banner. TBA"
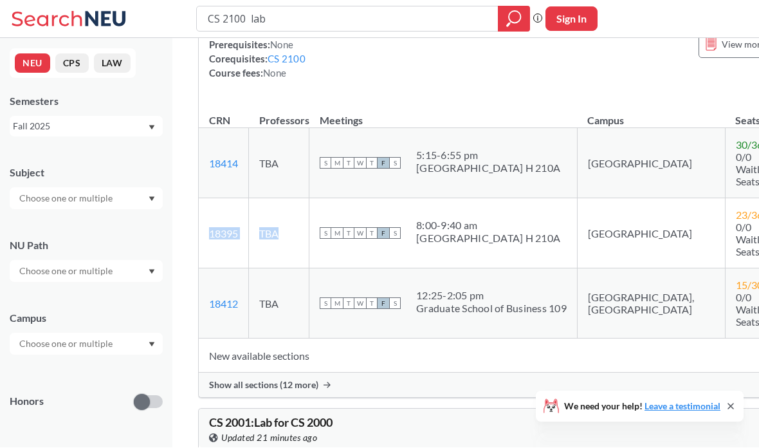
click at [308, 387] on span "Show all sections (12 more)" at bounding box center [263, 385] width 109 height 12
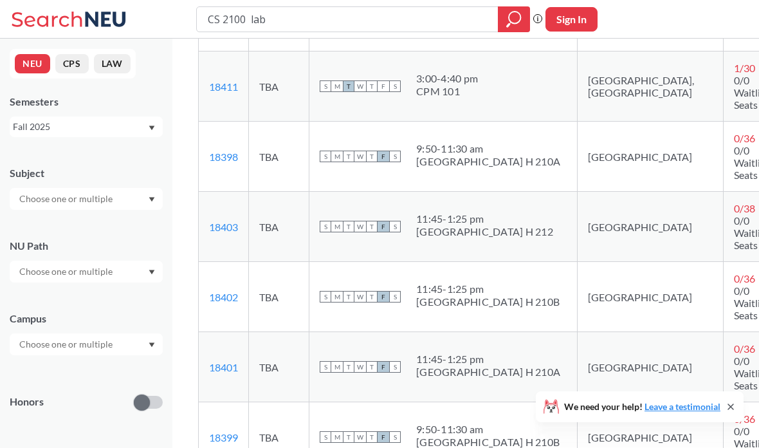
scroll to position [711, 0]
